Goal: Task Accomplishment & Management: Use online tool/utility

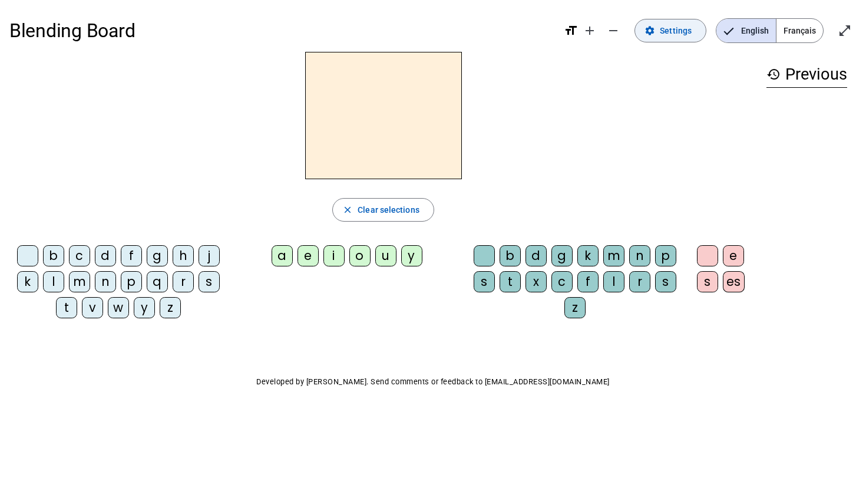
click at [677, 37] on span "Settings" at bounding box center [676, 31] width 32 height 14
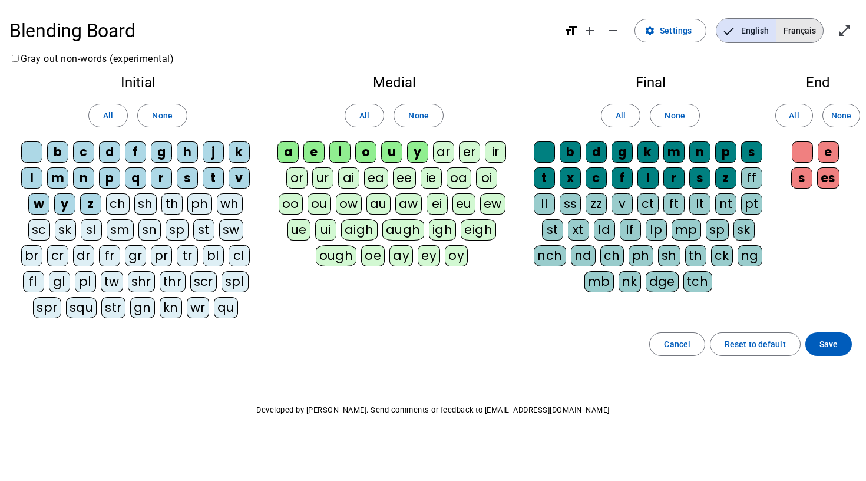
click at [792, 32] on span "Français" at bounding box center [799, 31] width 47 height 24
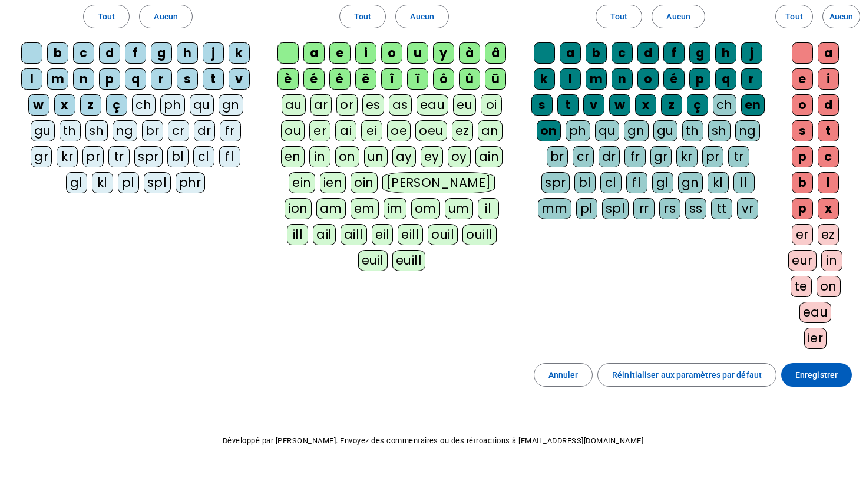
scroll to position [104, 0]
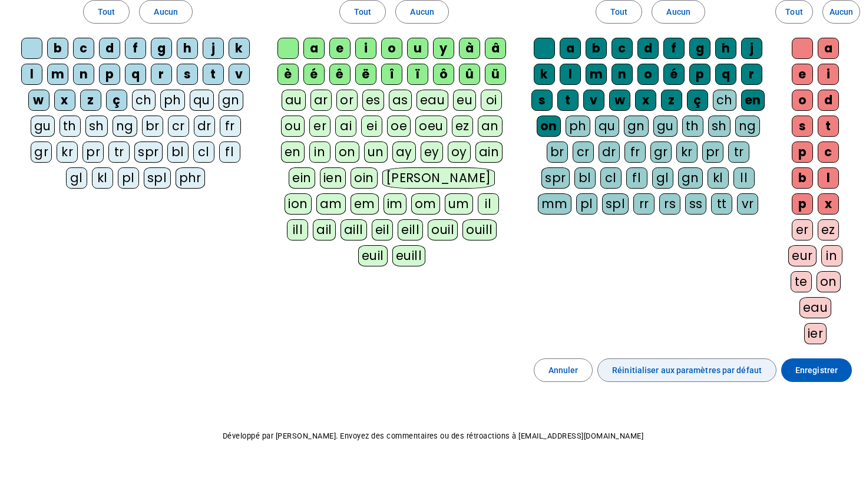
click at [684, 366] on span "Réinitialiser aux paramètres par défaut" at bounding box center [687, 370] width 150 height 14
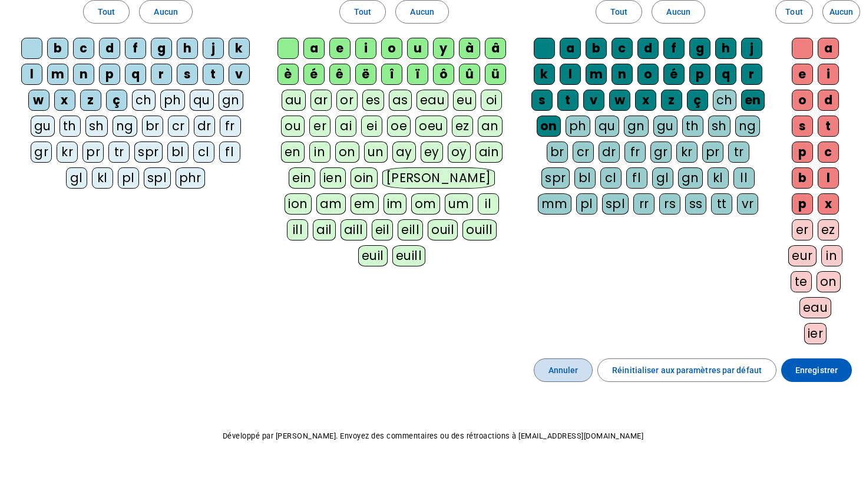
click at [568, 376] on span "Annuler" at bounding box center [563, 370] width 30 height 14
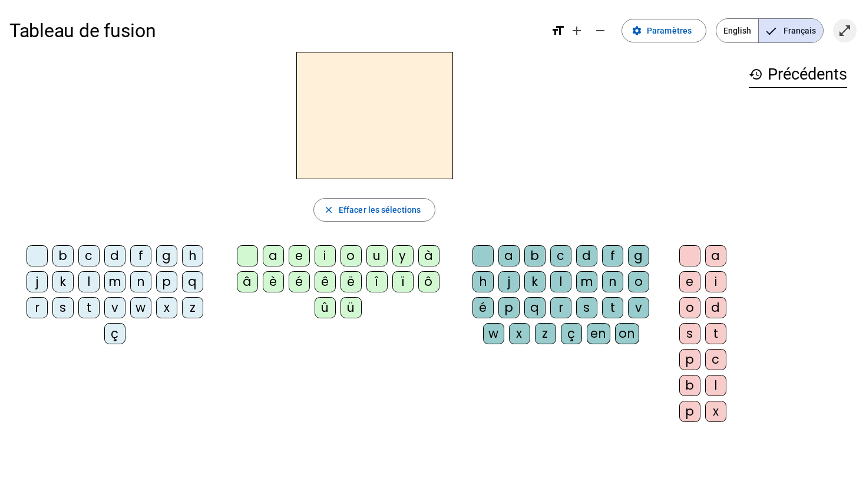
click at [842, 25] on mat-icon "open_in_full" at bounding box center [845, 31] width 14 height 14
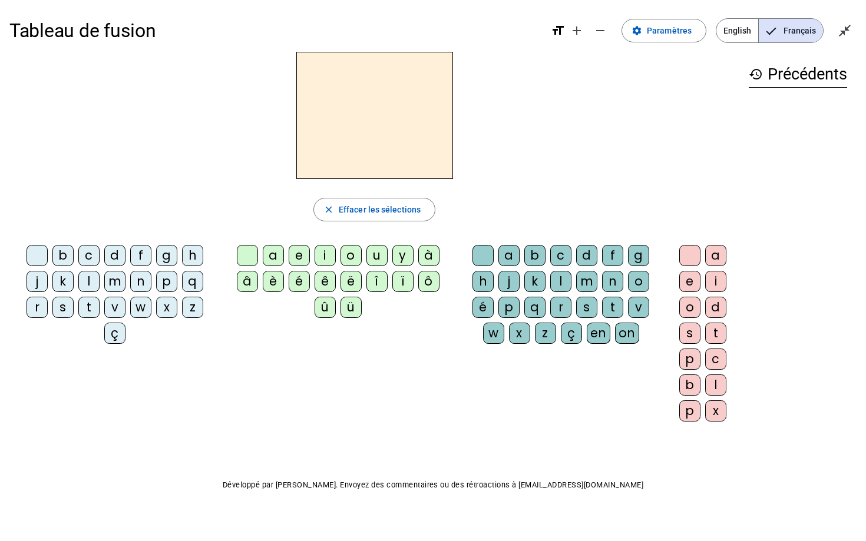
click at [578, 271] on div "m" at bounding box center [586, 281] width 21 height 21
click at [710, 246] on div "a" at bounding box center [715, 255] width 21 height 21
click at [845, 35] on mat-icon "close_fullscreen" at bounding box center [845, 31] width 14 height 14
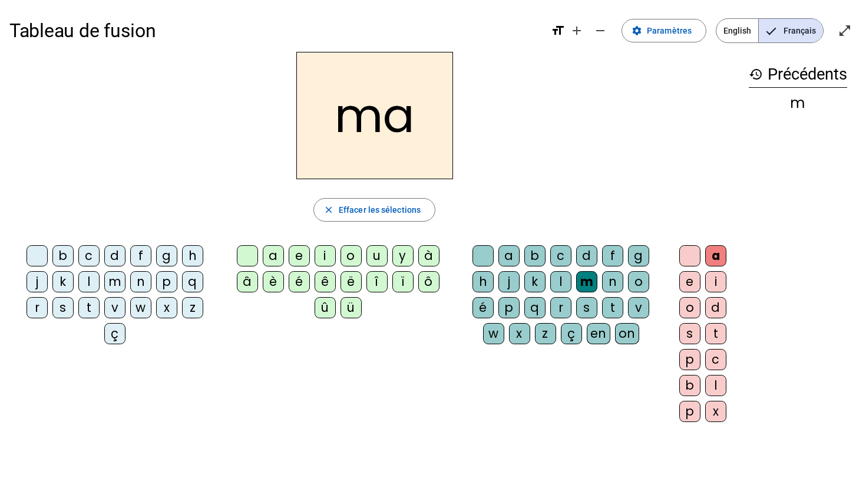
click at [326, 0] on div "Tableau de fusion format_size add remove settings Paramètres English Français o…" at bounding box center [433, 277] width 866 height 555
